Goal: Information Seeking & Learning: Learn about a topic

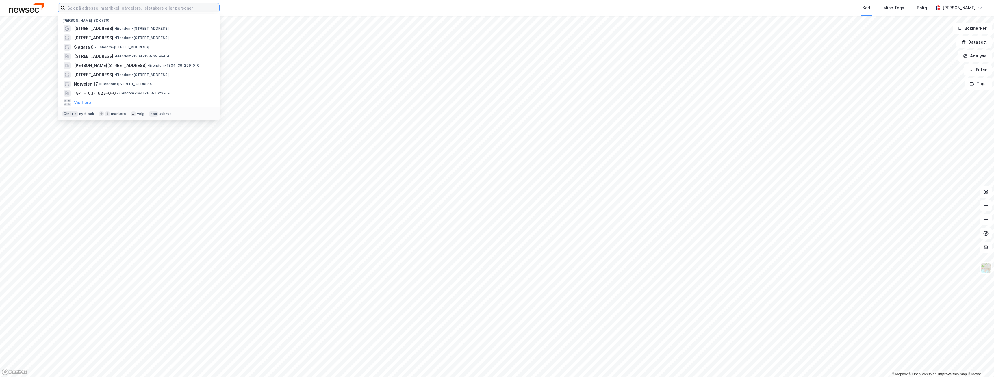
click at [169, 6] on input at bounding box center [142, 7] width 154 height 9
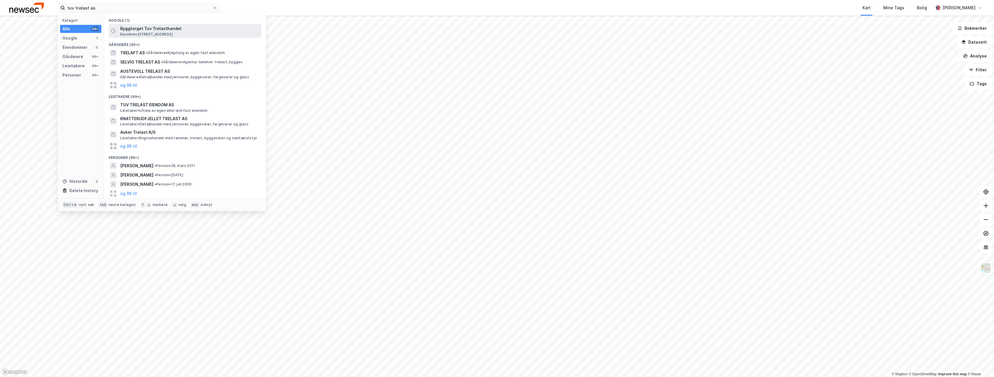
click at [149, 29] on span "Byggtorget Tuv Trelasthandel" at bounding box center [189, 28] width 139 height 7
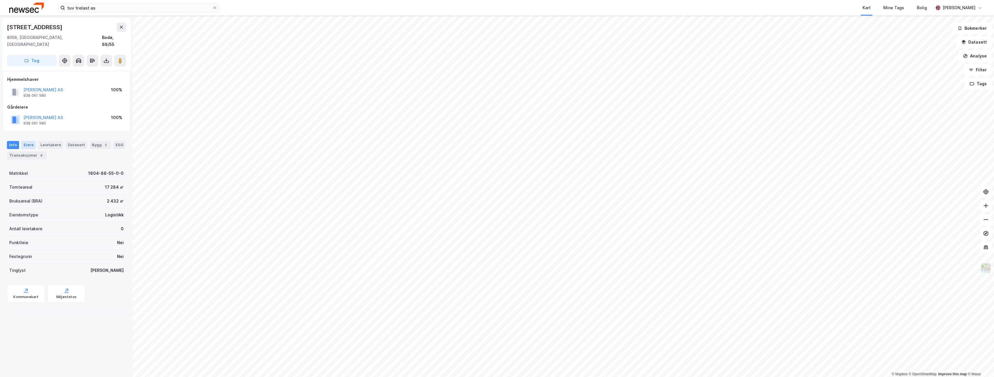
click at [28, 141] on div "Eiere" at bounding box center [28, 145] width 14 height 8
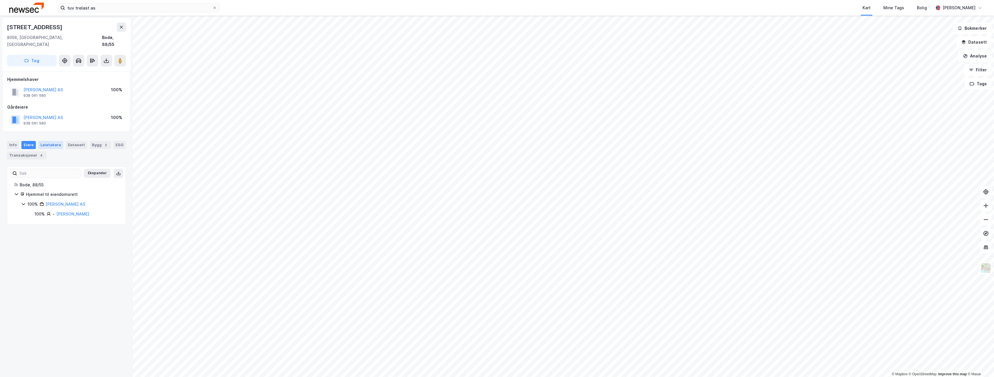
click at [52, 141] on div "Leietakere" at bounding box center [50, 145] width 25 height 8
click at [73, 141] on div "Datasett" at bounding box center [77, 145] width 22 height 8
click at [95, 141] on div "Bygg 2" at bounding box center [100, 145] width 21 height 8
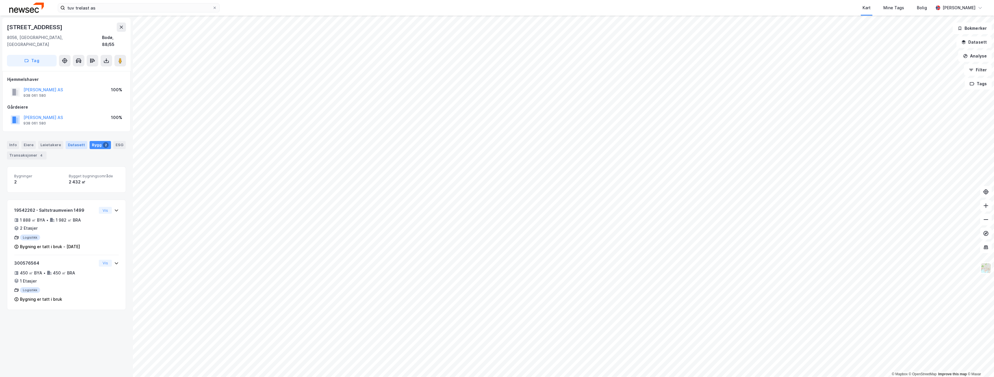
click at [75, 141] on div "Datasett" at bounding box center [77, 145] width 22 height 8
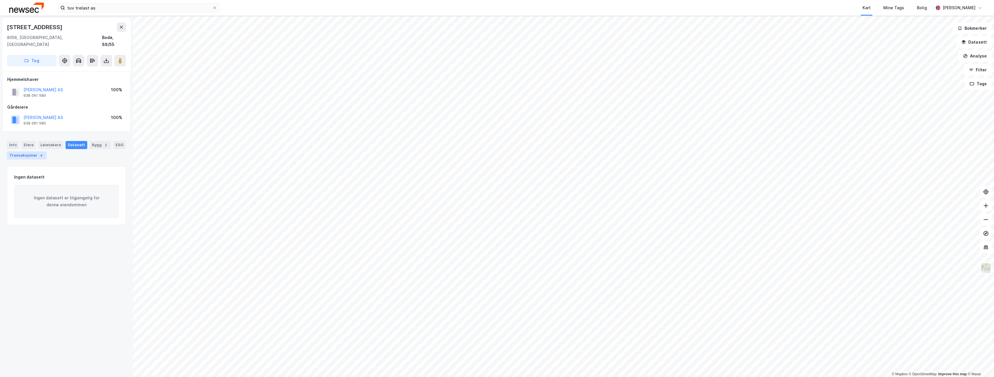
click at [25, 151] on div "Transaksjoner 4" at bounding box center [27, 155] width 40 height 8
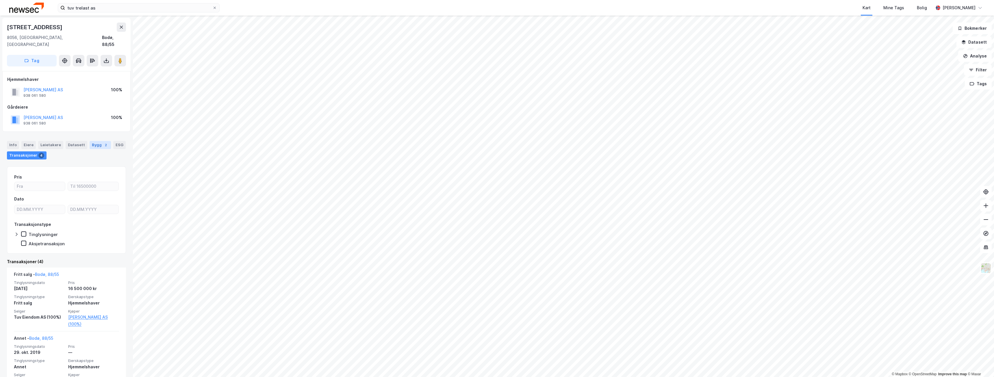
click at [97, 141] on div "Bygg 2" at bounding box center [100, 145] width 21 height 8
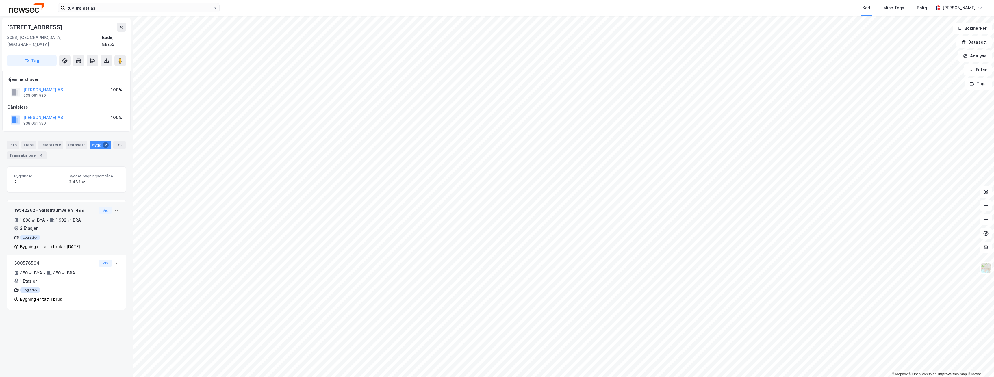
click at [115, 210] on icon at bounding box center [116, 211] width 3 height 2
click at [114, 305] on icon at bounding box center [116, 307] width 5 height 5
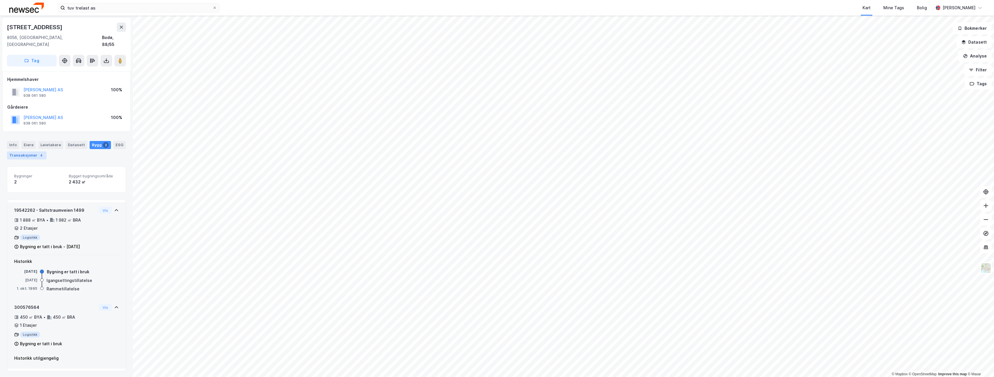
click at [28, 151] on div "Transaksjoner 4" at bounding box center [27, 155] width 40 height 8
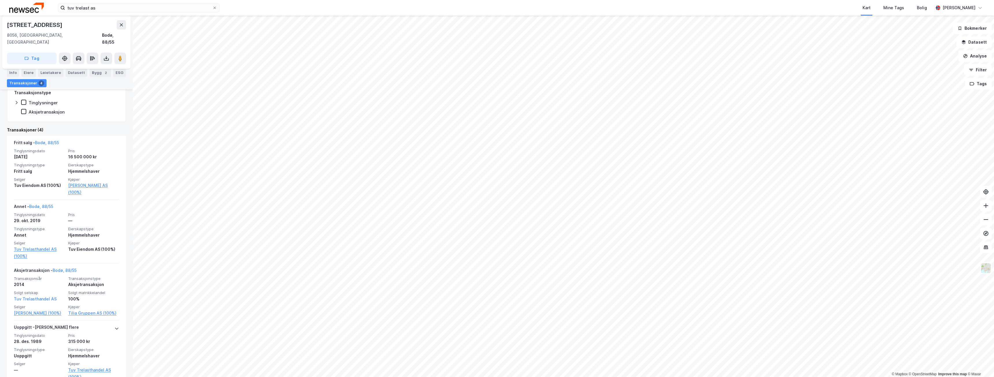
scroll to position [16, 0]
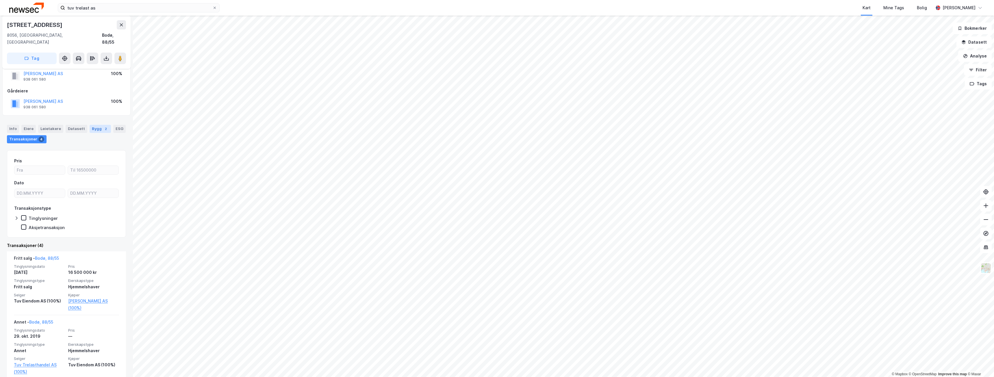
click at [92, 125] on div "Bygg 2" at bounding box center [100, 129] width 21 height 8
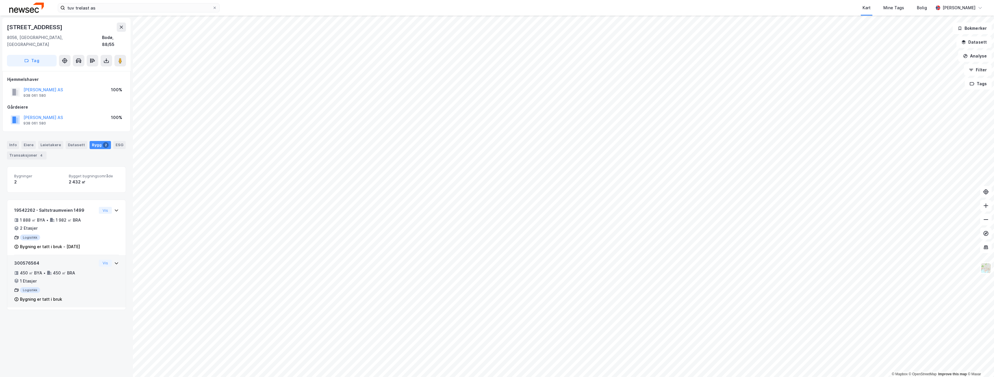
click at [114, 261] on icon at bounding box center [116, 263] width 5 height 5
click at [108, 10] on input "tuv trelast as" at bounding box center [138, 7] width 147 height 9
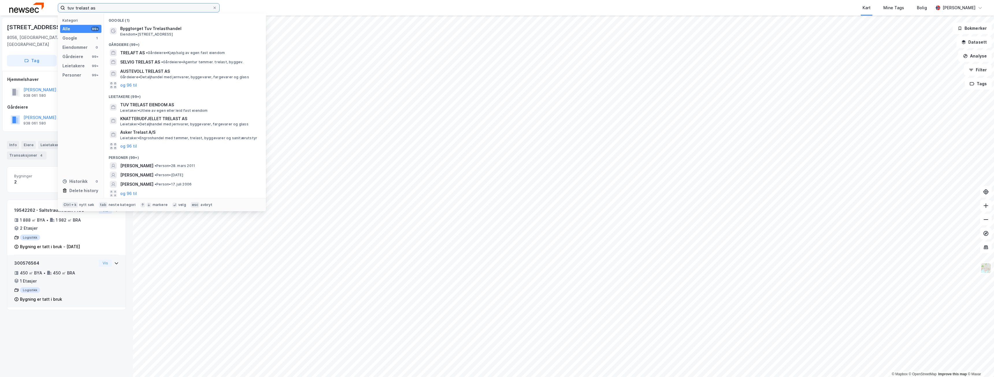
click at [108, 10] on input "tuv trelast as" at bounding box center [138, 7] width 147 height 9
drag, startPoint x: 108, startPoint y: 10, endPoint x: 48, endPoint y: 9, distance: 60.1
click at [48, 9] on div "tuv trelast as Kategori Alle 99+ Google 1 Eiendommer 0 Gårdeiere 99+ Leietakere…" at bounding box center [497, 8] width 994 height 16
paste input "Olav V gate 97"
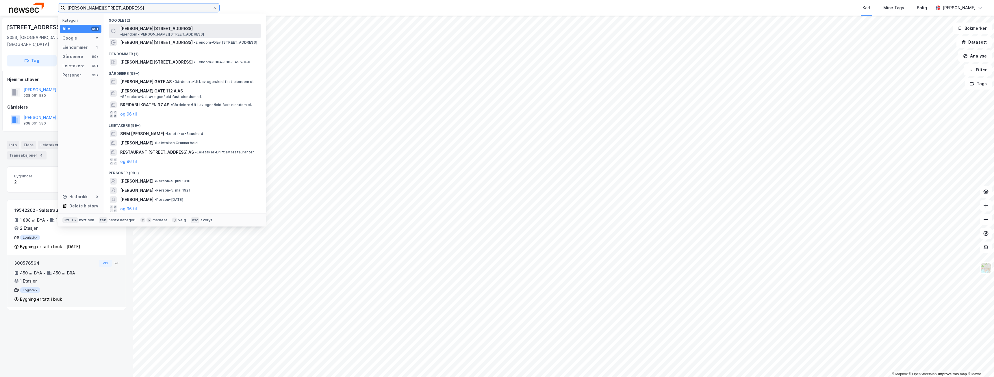
type input "Olav V gate 97"
click at [139, 29] on span "Olav V gate 97" at bounding box center [156, 28] width 73 height 7
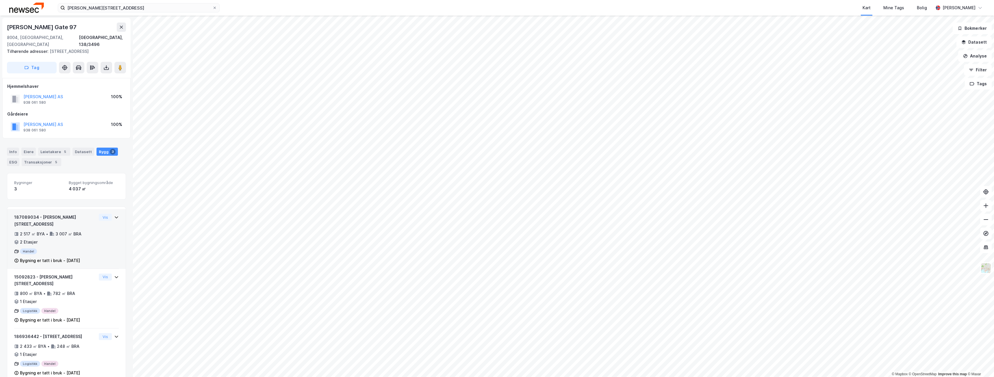
click at [115, 217] on icon at bounding box center [116, 218] width 3 height 2
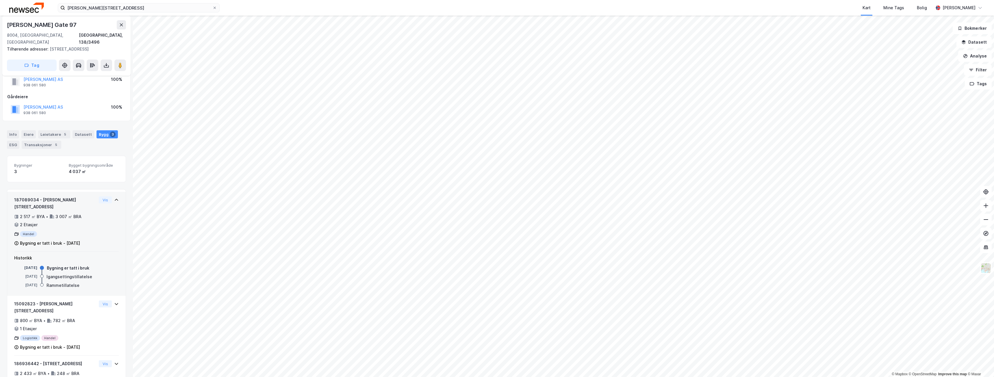
scroll to position [37, 0]
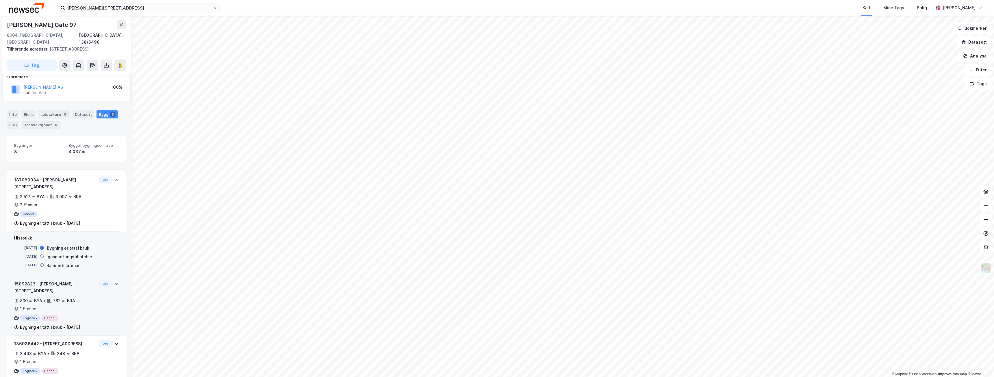
click at [114, 282] on icon at bounding box center [116, 284] width 5 height 5
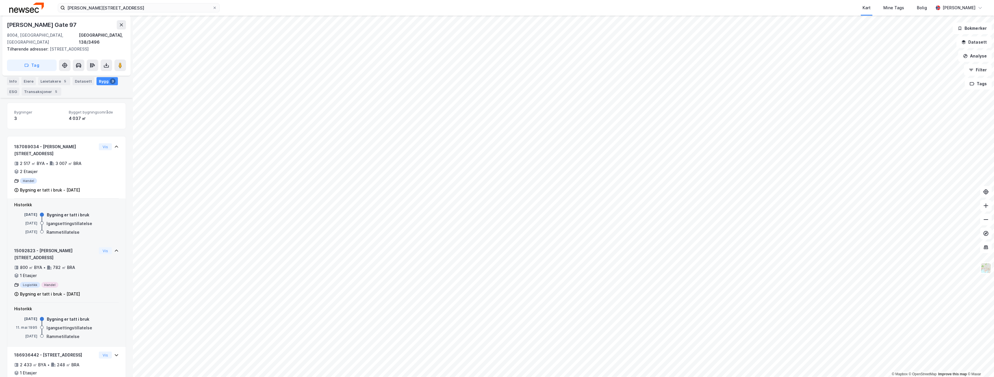
scroll to position [82, 0]
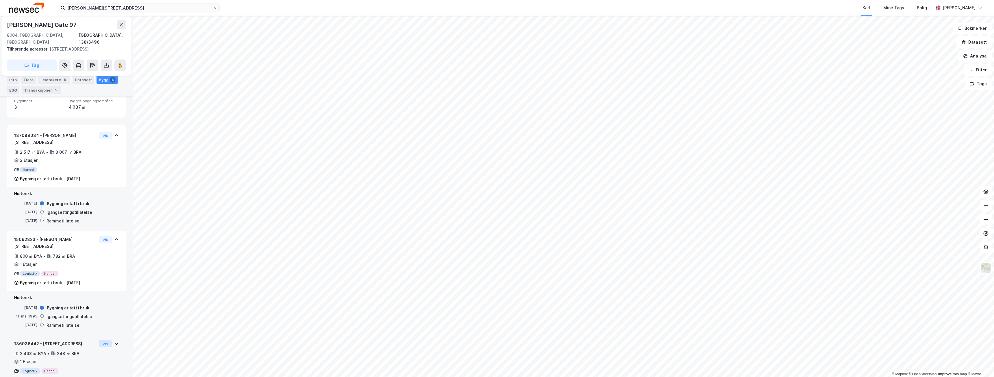
click at [101, 341] on button "Vis" at bounding box center [105, 344] width 13 height 7
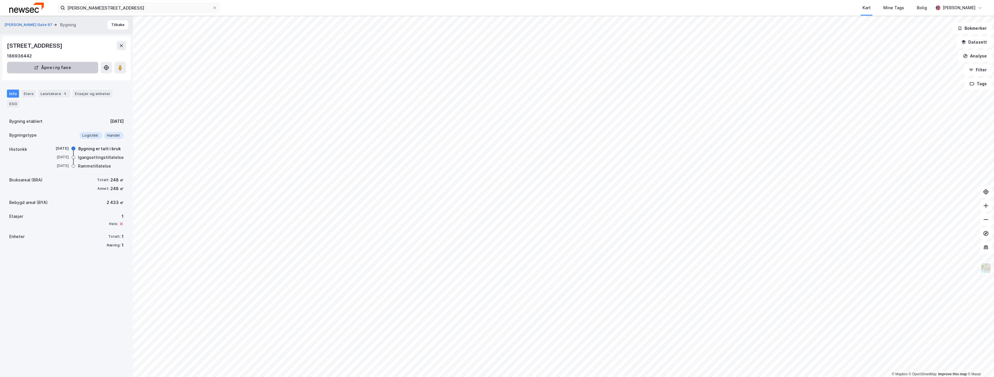
click at [76, 69] on button "Åpne i ny fane" at bounding box center [52, 68] width 91 height 12
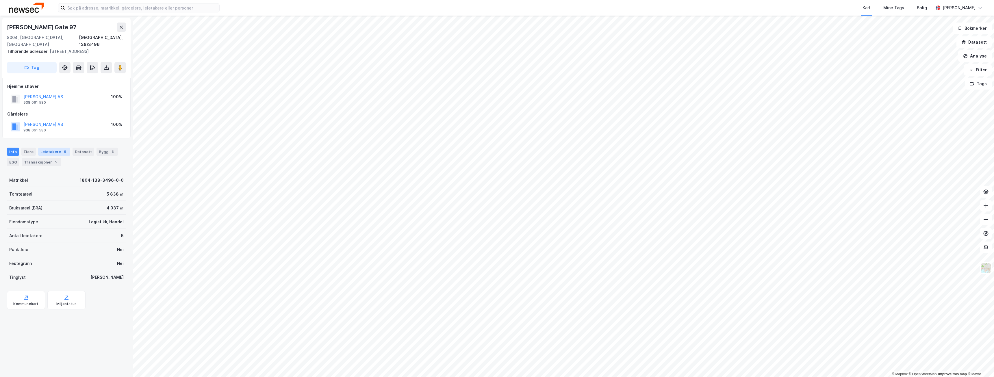
click at [51, 148] on div "Leietakere 5" at bounding box center [54, 152] width 32 height 8
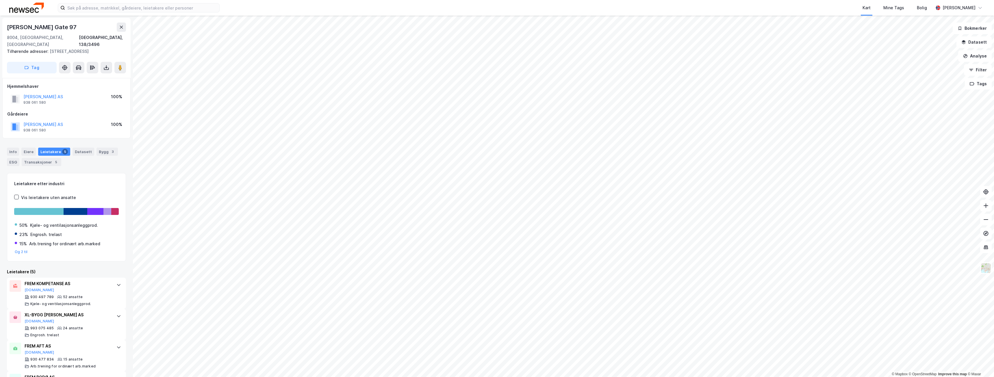
scroll to position [57, 0]
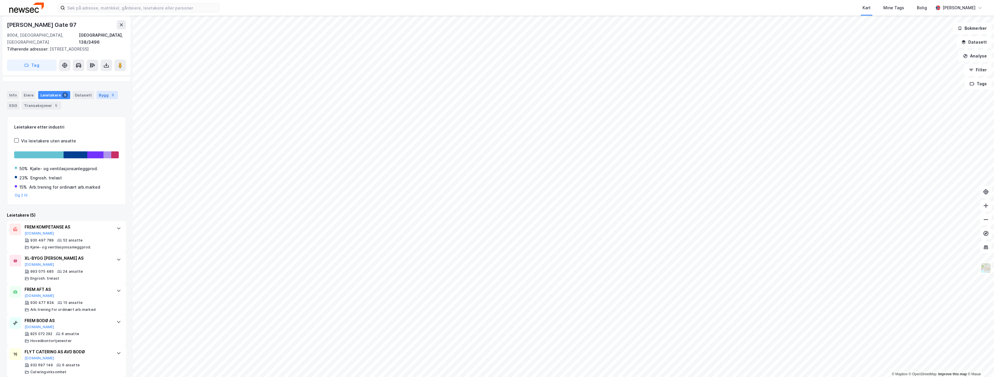
click at [101, 91] on div "Bygg 3" at bounding box center [107, 95] width 21 height 8
